Goal: Task Accomplishment & Management: Manage account settings

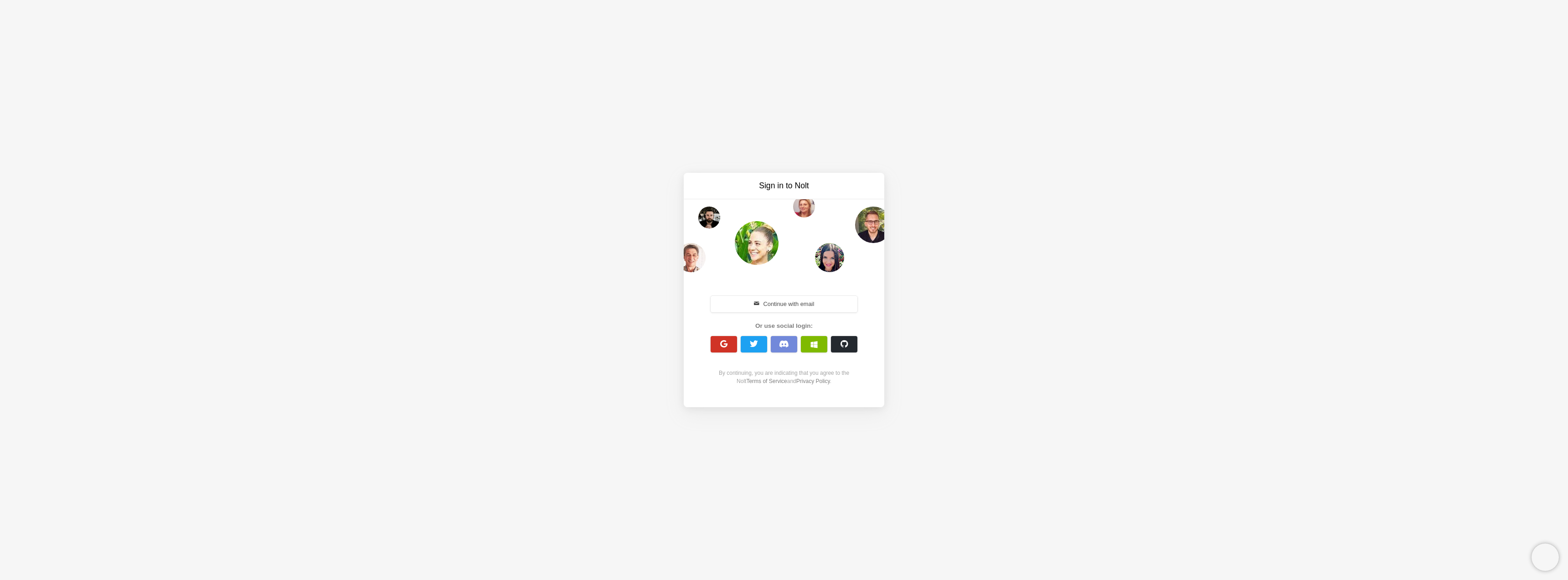
click at [731, 343] on button "button" at bounding box center [724, 344] width 26 height 16
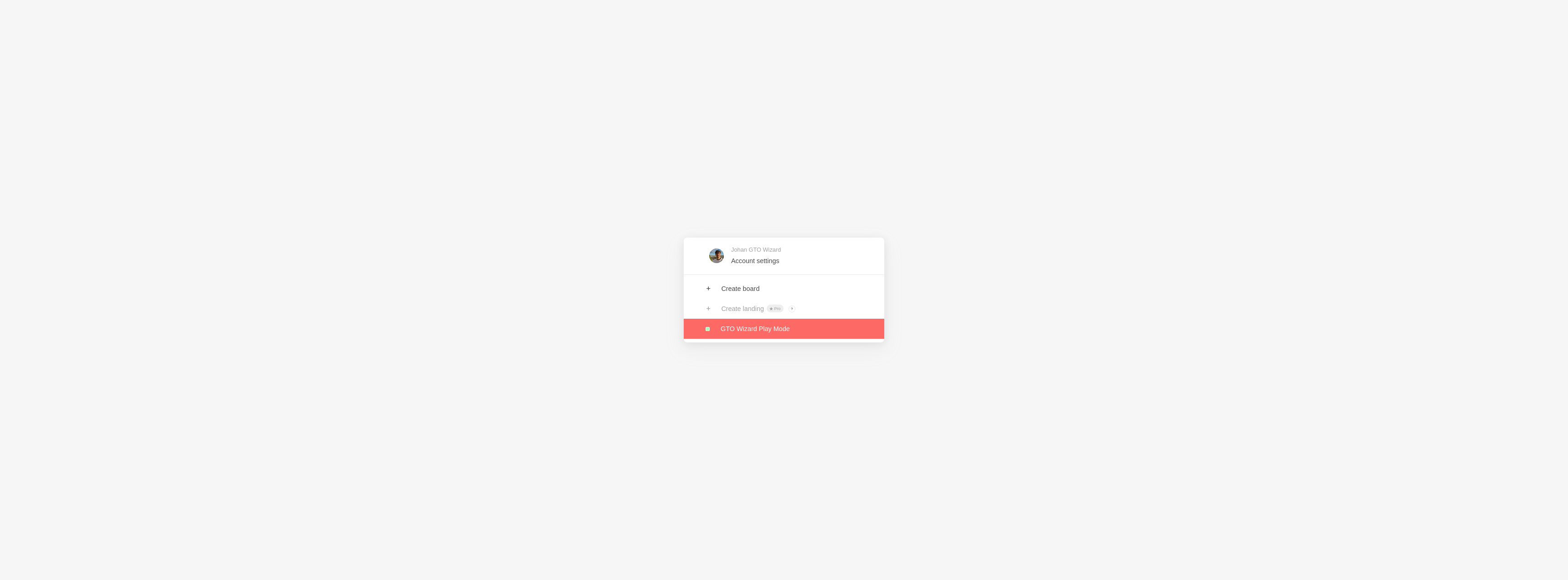
click at [741, 334] on link at bounding box center [784, 329] width 200 height 20
